Goal: Information Seeking & Learning: Learn about a topic

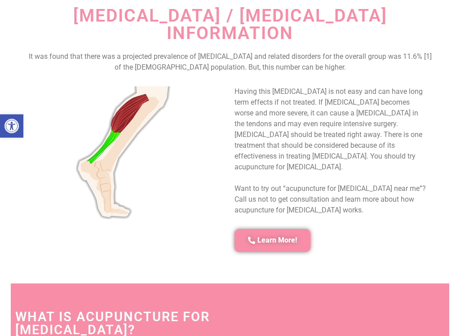
scroll to position [637, 0]
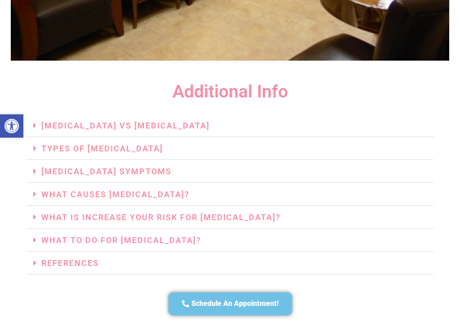
scroll to position [1901, 0]
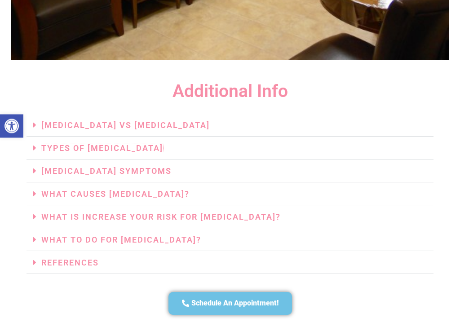
click at [54, 144] on link "Types Of [MEDICAL_DATA]" at bounding box center [102, 148] width 122 height 9
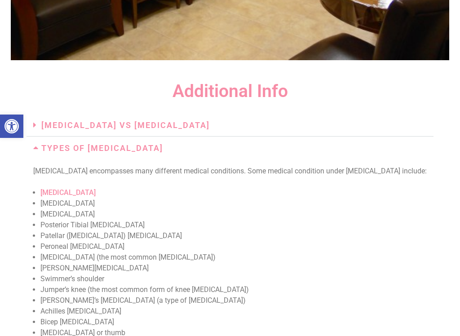
click at [120, 114] on h3 "[MEDICAL_DATA] Vs [MEDICAL_DATA]" at bounding box center [229, 125] width 407 height 23
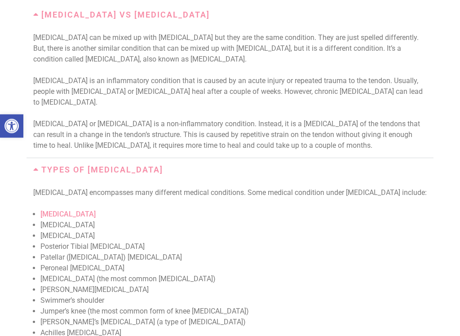
scroll to position [2024, 0]
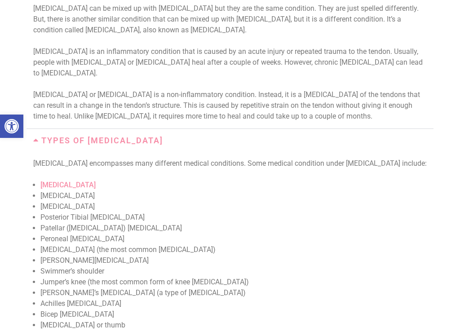
scroll to position [2044, 0]
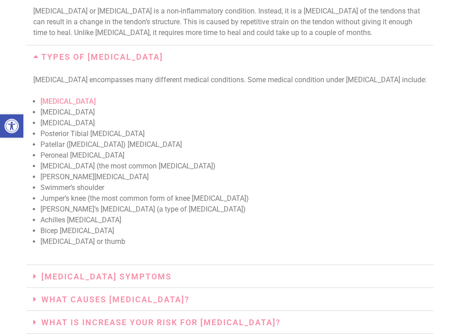
scroll to position [2124, 0]
click at [13, 241] on section "Additional Info [MEDICAL_DATA] Vs [MEDICAL_DATA] [MEDICAL_DATA] can be mixed up…" at bounding box center [230, 140] width 438 height 606
click at [43, 281] on h3 "What Causes [MEDICAL_DATA]?" at bounding box center [229, 299] width 407 height 23
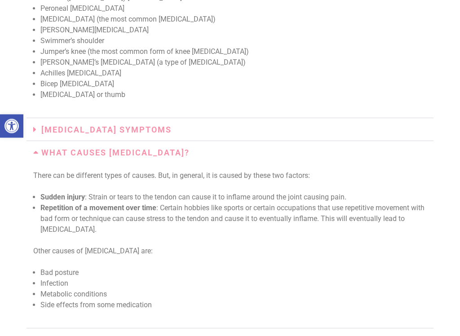
scroll to position [2271, 0]
click at [32, 281] on h3 "What Is Increase Your Risk For [MEDICAL_DATA]?" at bounding box center [229, 339] width 407 height 23
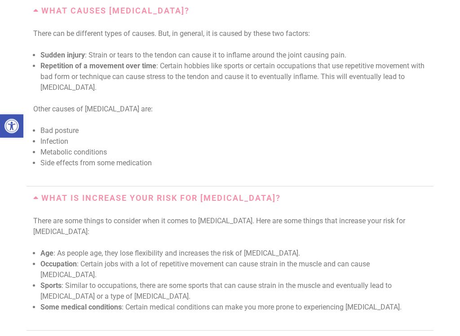
scroll to position [2413, 0]
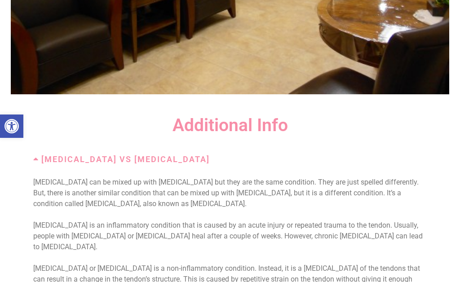
scroll to position [1866, 0]
